Goal: Task Accomplishment & Management: Manage account settings

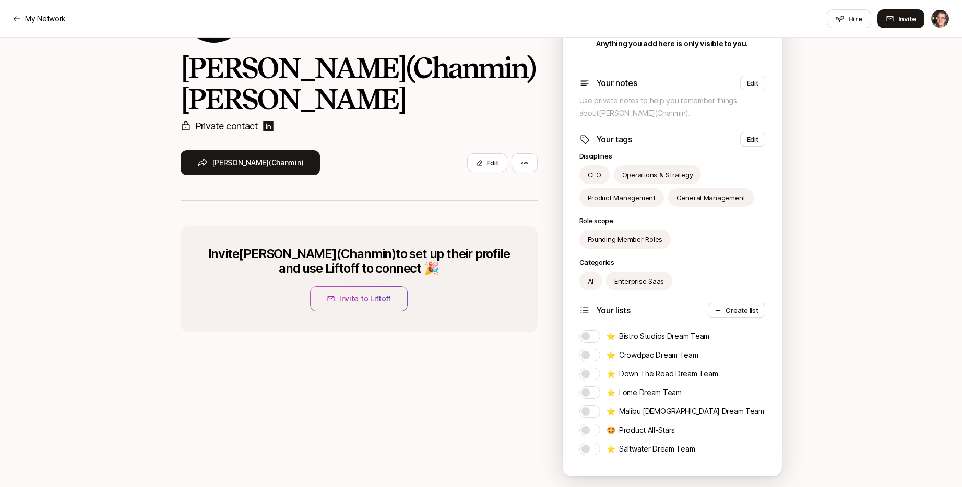
click at [53, 13] on p "My Network" at bounding box center [45, 19] width 41 height 13
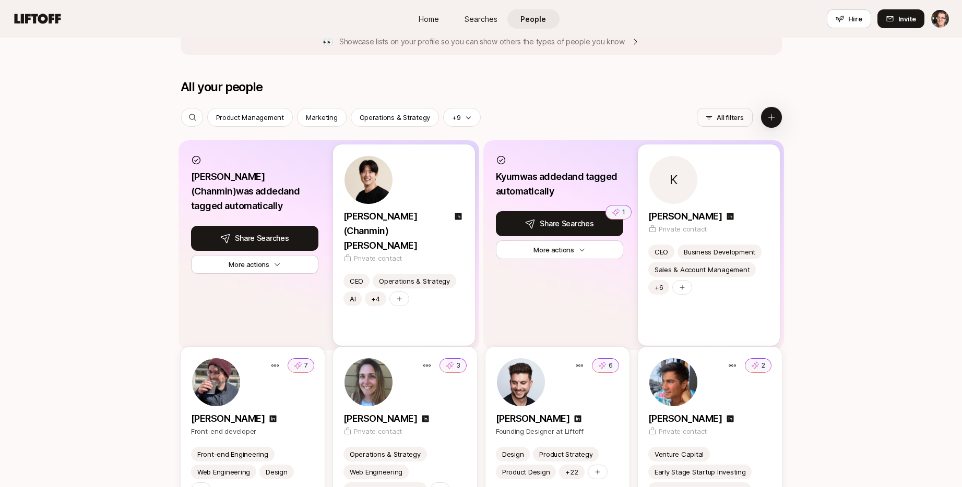
scroll to position [895, 0]
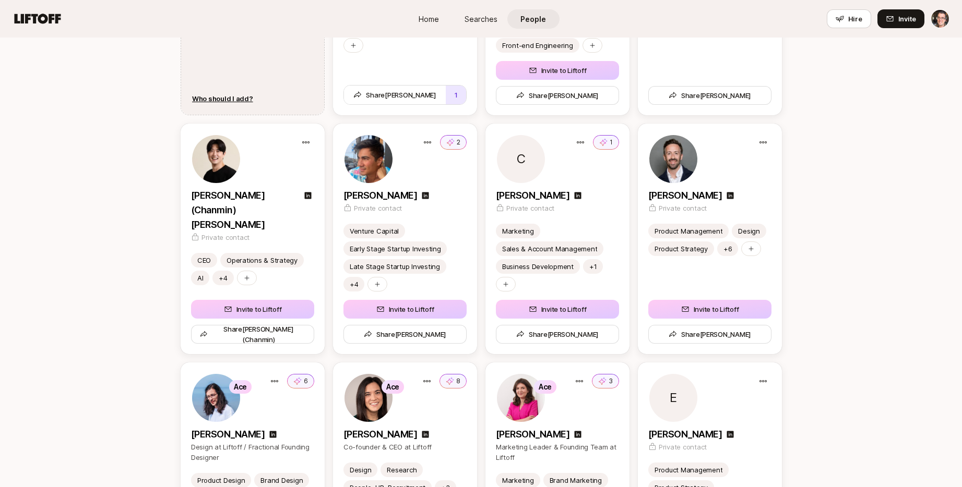
scroll to position [1208, 0]
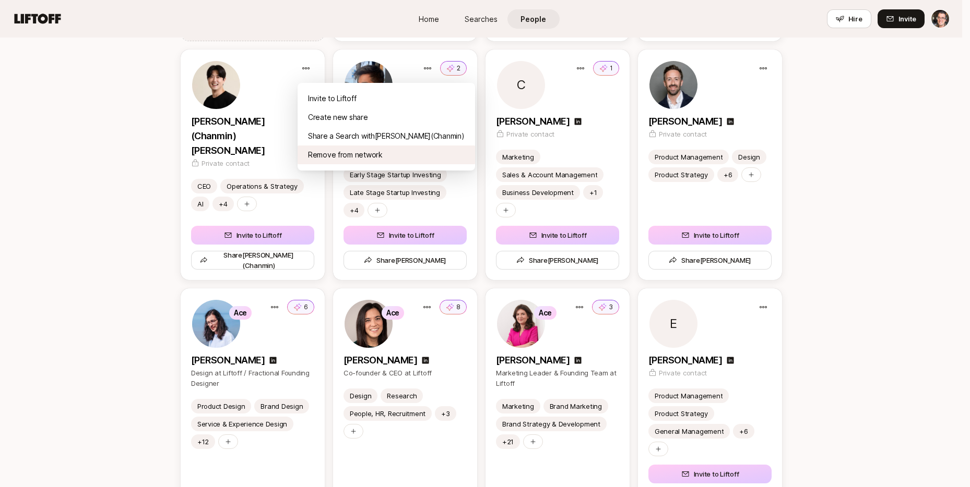
click at [344, 154] on div "Remove from network" at bounding box center [385, 155] width 177 height 19
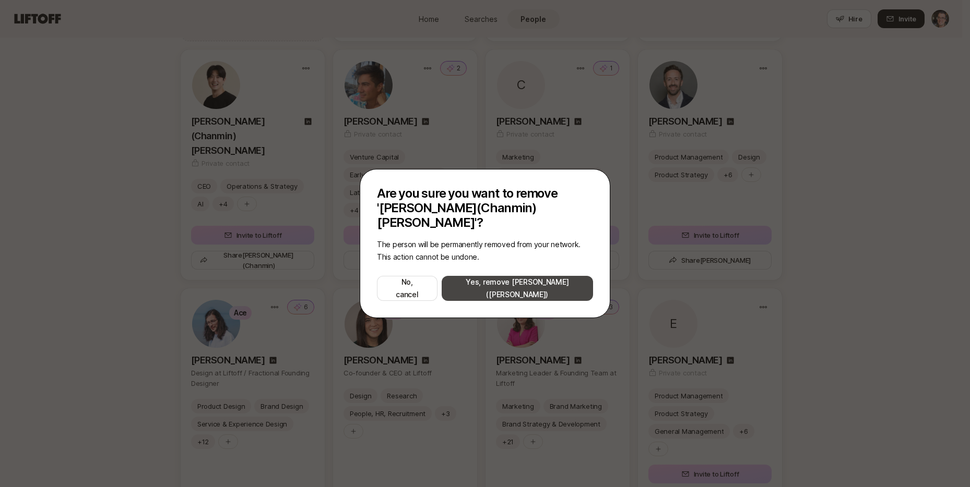
click at [491, 282] on button "Yes, remove [PERSON_NAME]([PERSON_NAME])" at bounding box center [516, 288] width 151 height 25
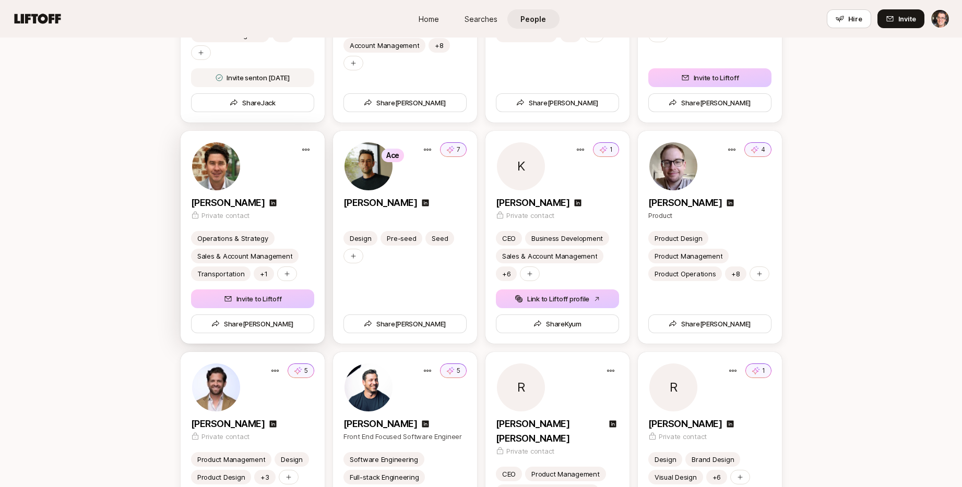
scroll to position [1842, 0]
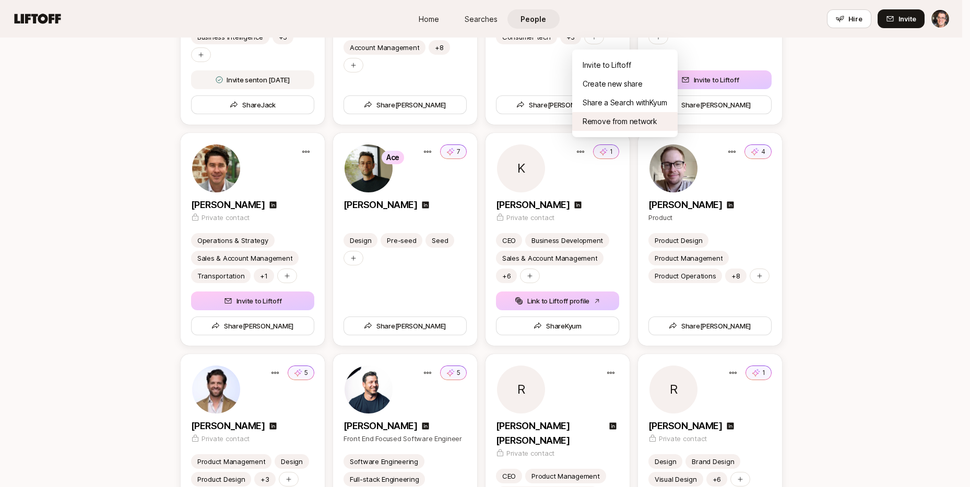
click at [614, 123] on div "Remove from network" at bounding box center [624, 121] width 105 height 19
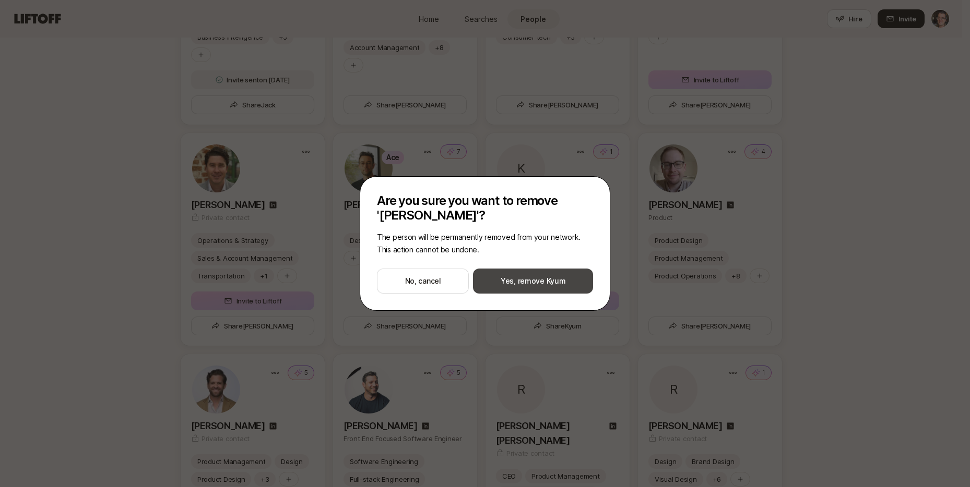
click at [555, 287] on button "Yes, remove Kyum" at bounding box center [533, 281] width 120 height 25
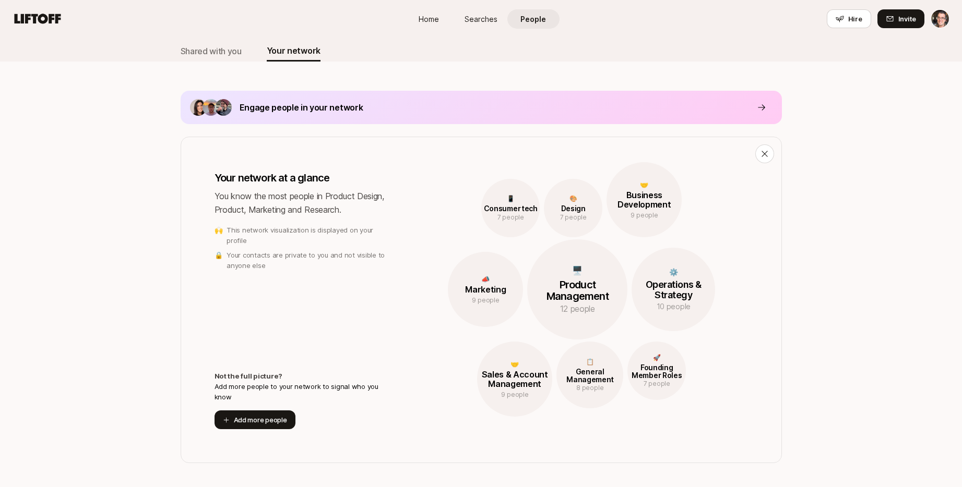
scroll to position [0, 0]
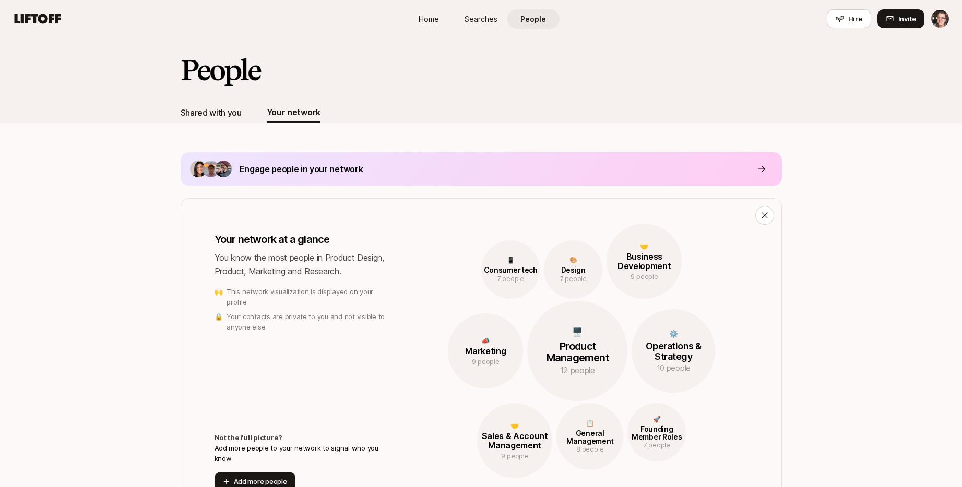
click at [197, 115] on div "Shared with you" at bounding box center [211, 113] width 61 height 14
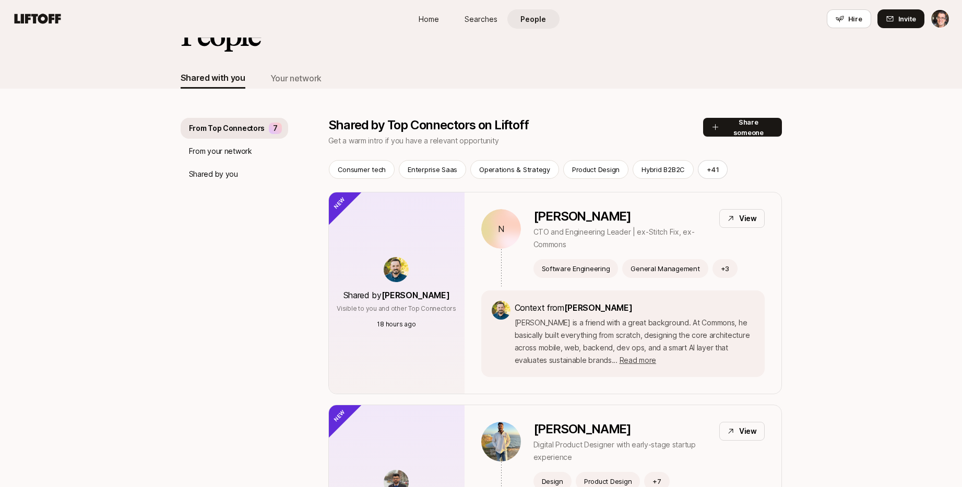
scroll to position [8, 0]
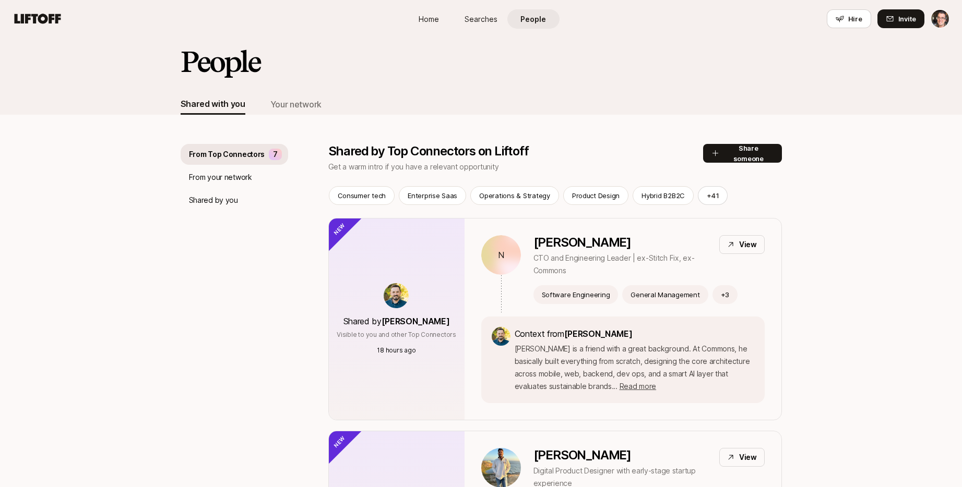
click at [214, 171] on p "From your network" at bounding box center [220, 177] width 63 height 13
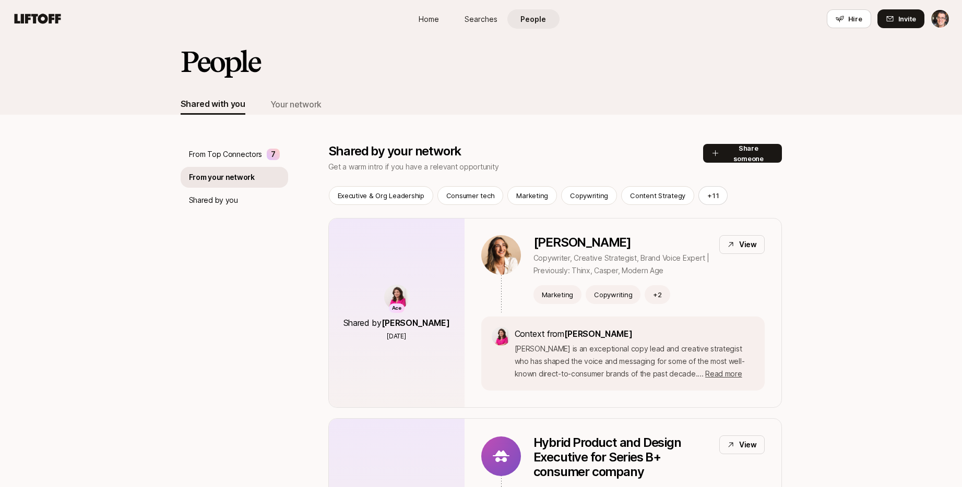
click at [219, 201] on p "Shared by you" at bounding box center [213, 200] width 49 height 13
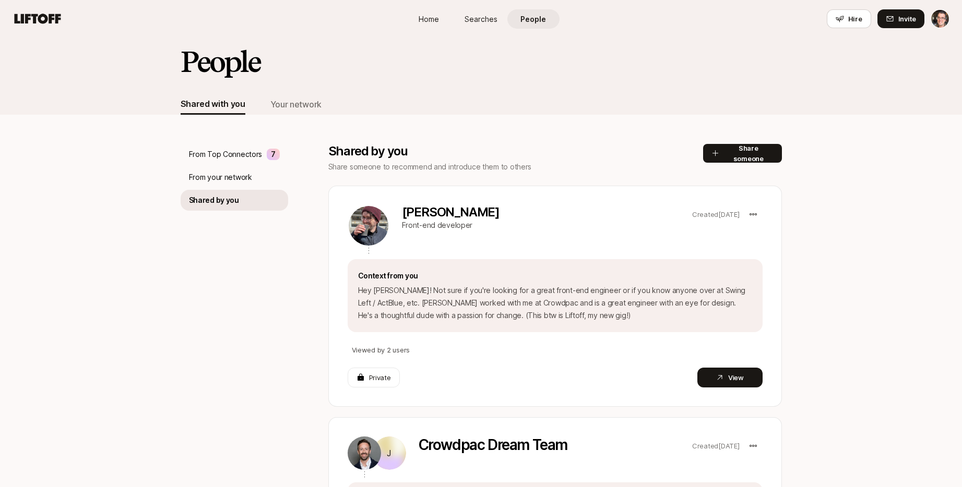
click at [225, 181] on p "From your network" at bounding box center [220, 177] width 63 height 13
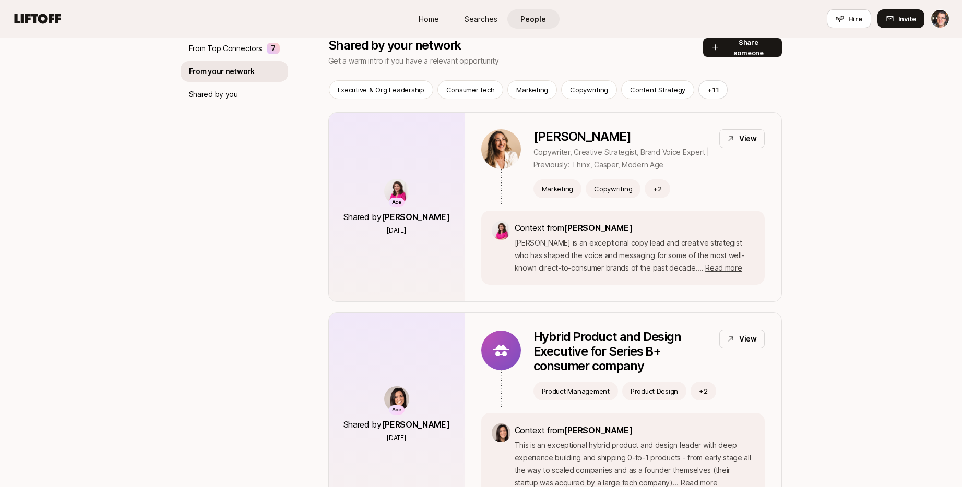
scroll to position [99, 0]
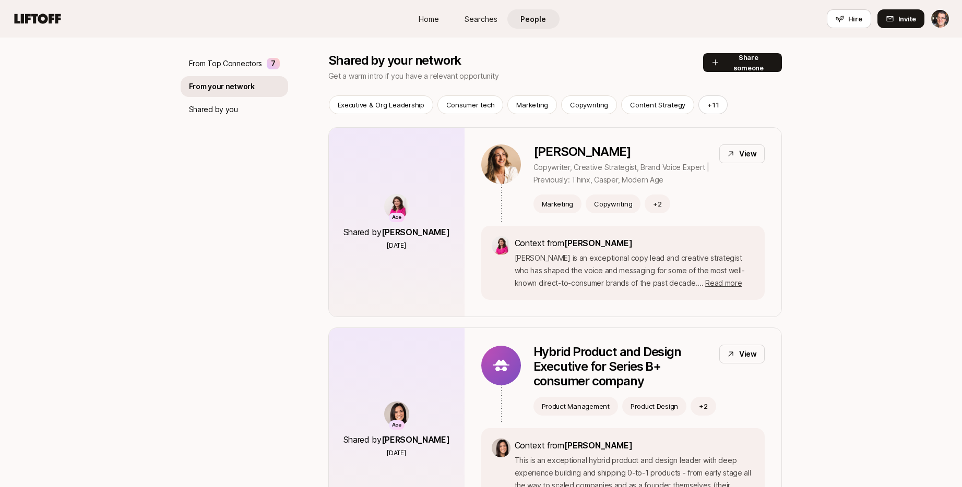
click at [223, 107] on p "Shared by you" at bounding box center [213, 109] width 49 height 13
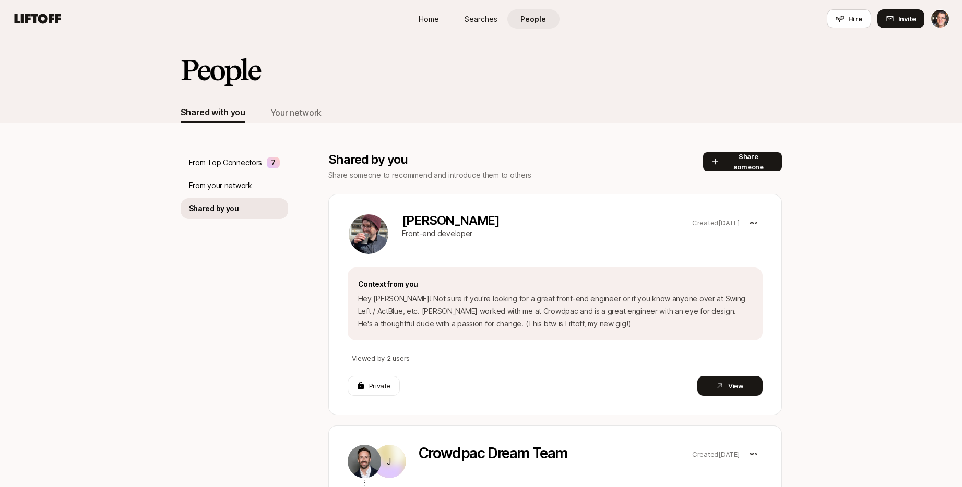
click at [213, 165] on p "From Top Connectors" at bounding box center [226, 163] width 74 height 13
